Goal: Information Seeking & Learning: Find specific fact

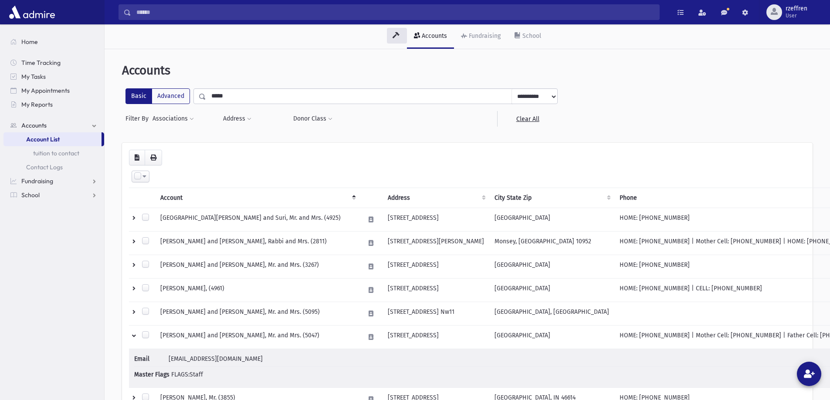
scroll to position [44, 0]
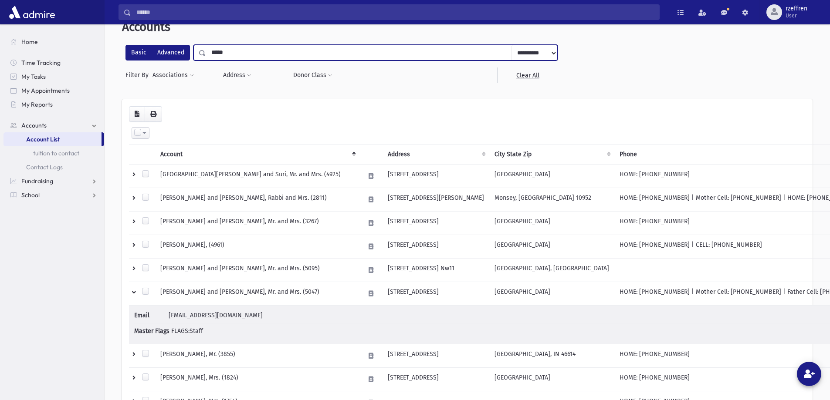
drag, startPoint x: 223, startPoint y: 53, endPoint x: 160, endPoint y: 55, distance: 63.2
click at [161, 55] on div "**********" at bounding box center [341, 53] width 432 height 16
type input "*********"
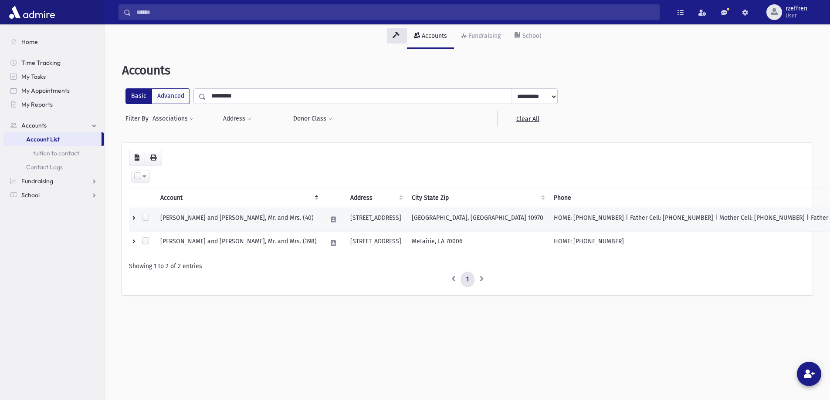
click at [134, 218] on td at bounding box center [142, 220] width 26 height 24
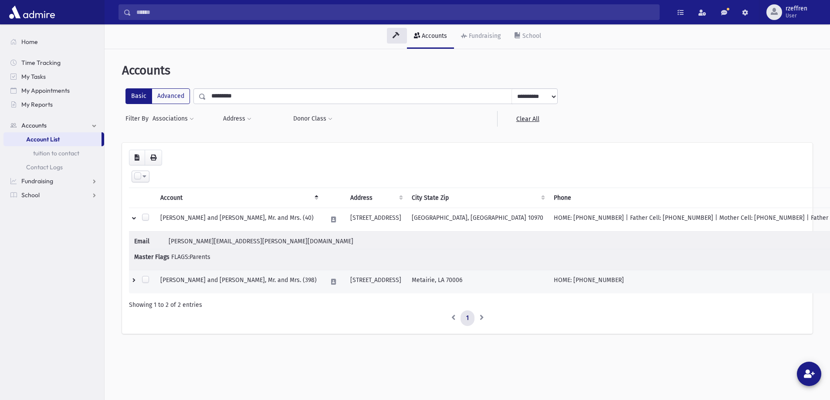
click at [132, 282] on td at bounding box center [142, 282] width 26 height 24
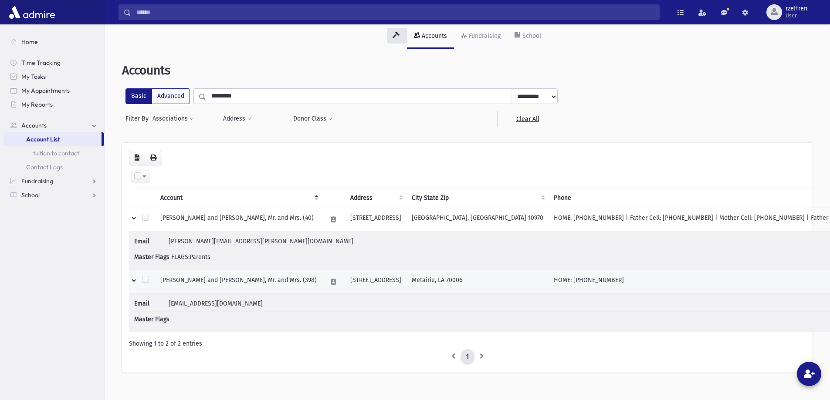
click at [130, 280] on td at bounding box center [142, 282] width 26 height 24
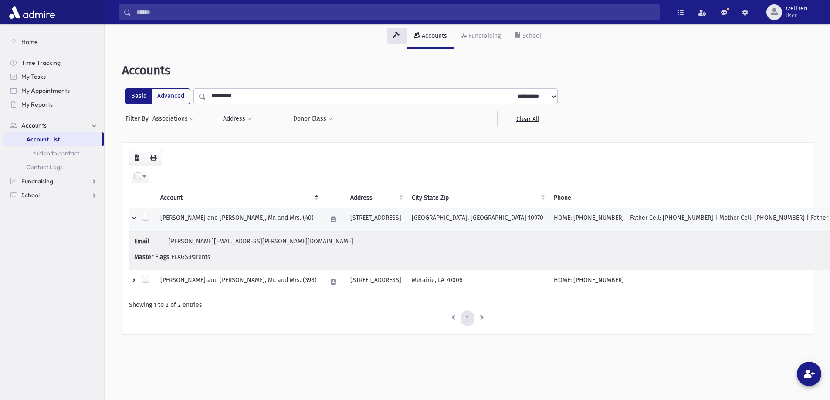
click at [135, 216] on td at bounding box center [142, 220] width 26 height 24
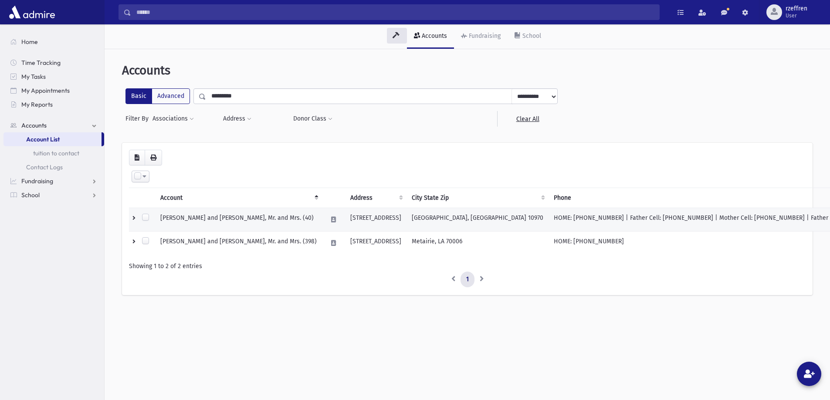
click at [135, 216] on td at bounding box center [142, 220] width 26 height 24
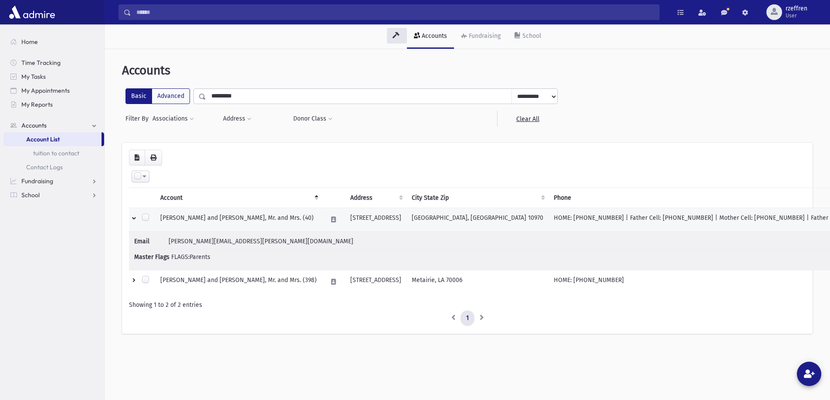
click at [137, 215] on td at bounding box center [142, 220] width 26 height 24
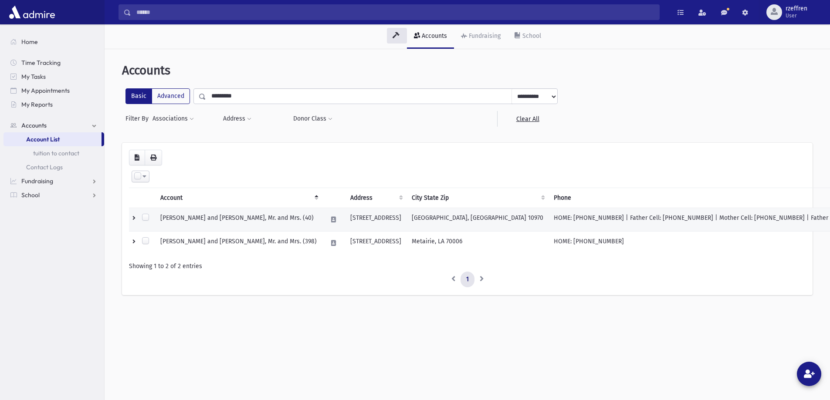
click at [137, 215] on td at bounding box center [142, 220] width 26 height 24
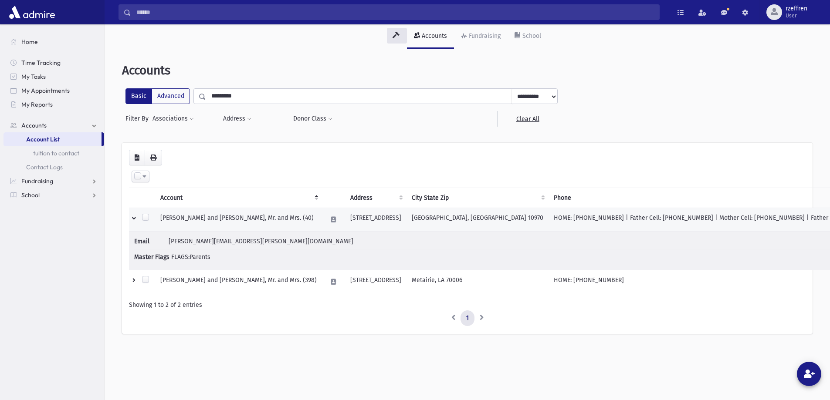
click at [136, 219] on td at bounding box center [142, 220] width 26 height 24
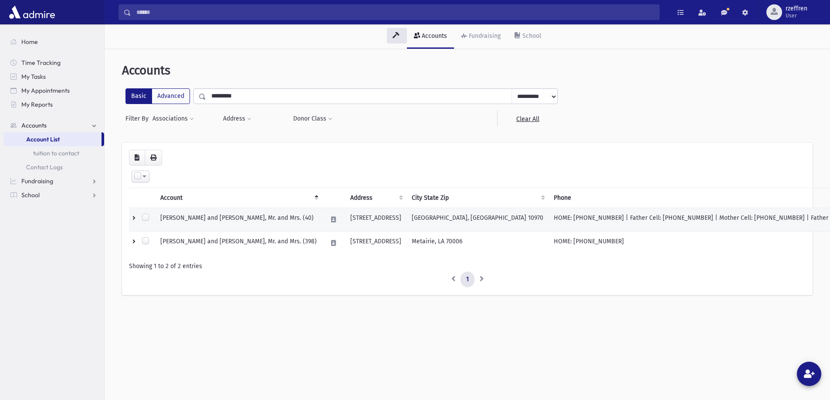
click at [136, 219] on td at bounding box center [142, 220] width 26 height 24
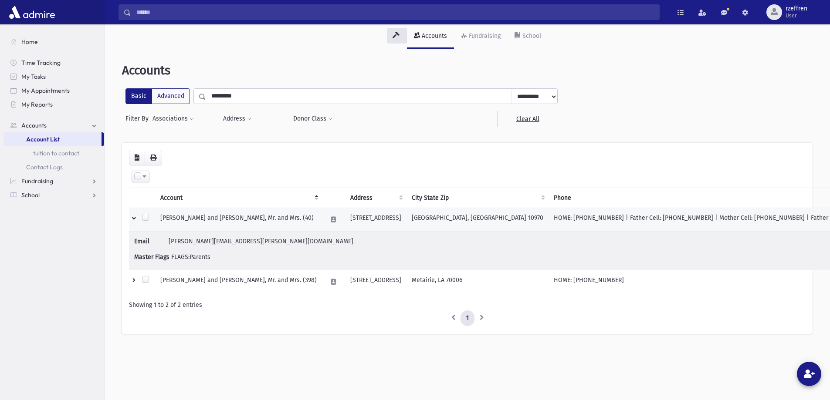
click at [631, 227] on td "HOME: [PHONE_NUMBER] | Father Cell: [PHONE_NUMBER] | Mother Cell: [PHONE_NUMBER…" at bounding box center [725, 220] width 354 height 24
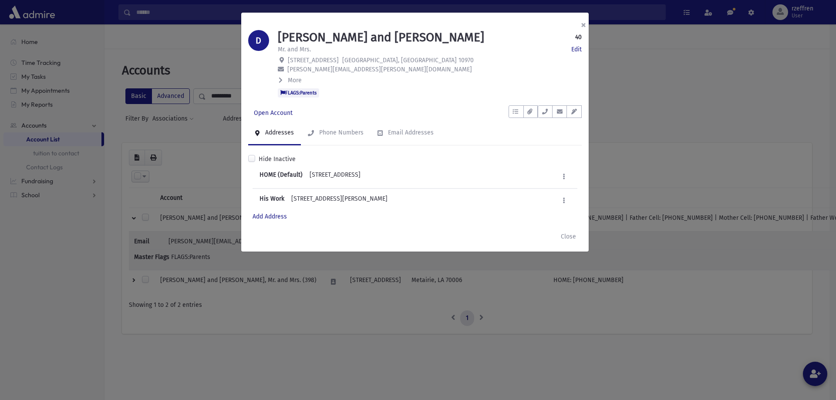
click at [587, 24] on button "×" at bounding box center [583, 25] width 19 height 24
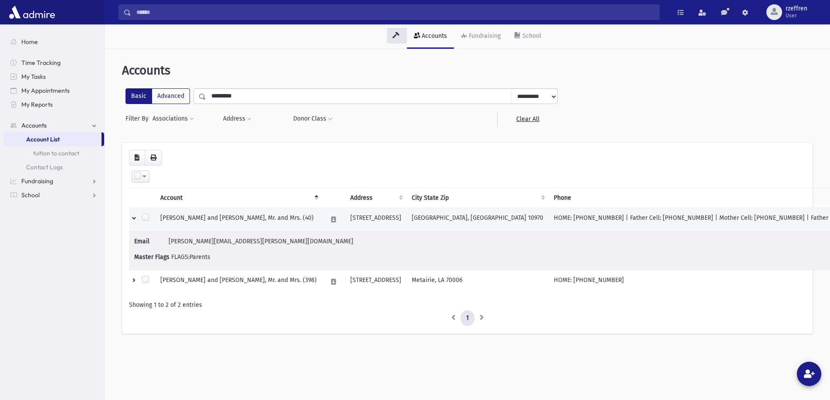
click at [140, 222] on td at bounding box center [142, 220] width 26 height 24
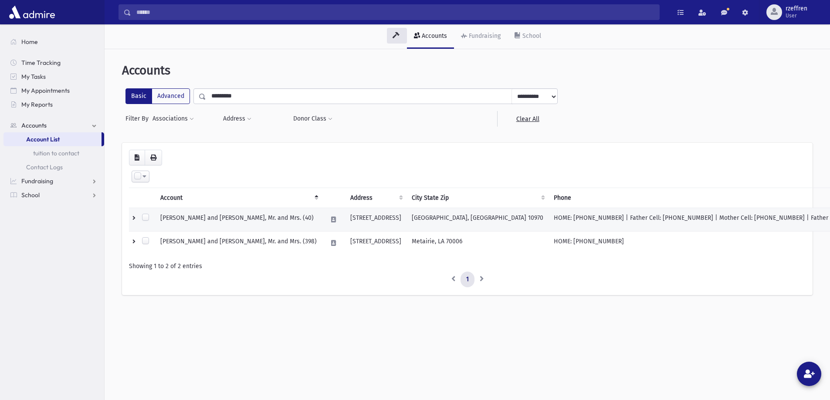
click at [135, 218] on td at bounding box center [142, 220] width 26 height 24
